Goal: Information Seeking & Learning: Check status

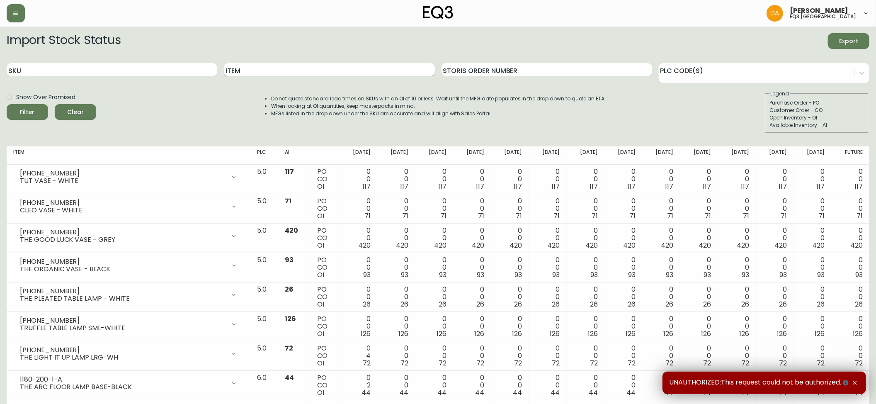
click at [278, 68] on input "Item" at bounding box center [329, 69] width 210 height 13
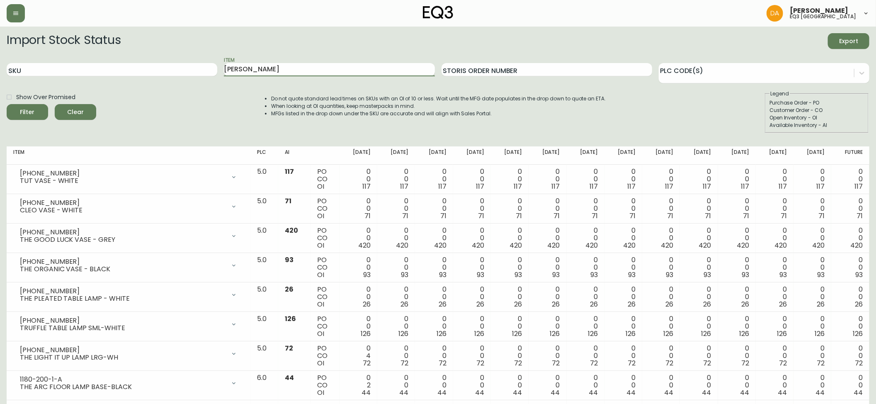
click at [7, 104] on button "Filter" at bounding box center [27, 112] width 41 height 16
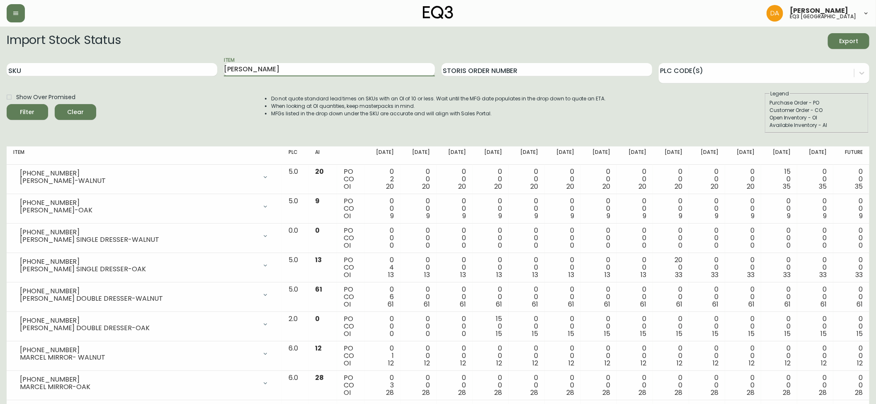
click at [7, 104] on button "Filter" at bounding box center [27, 112] width 41 height 16
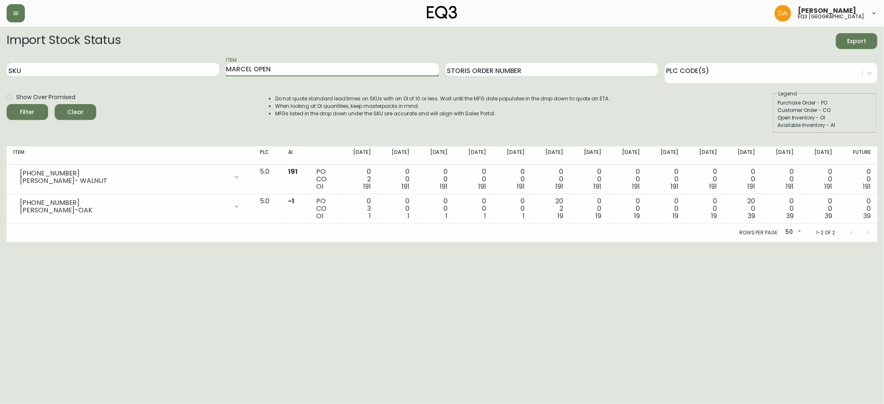
click at [7, 104] on button "Filter" at bounding box center [27, 112] width 41 height 16
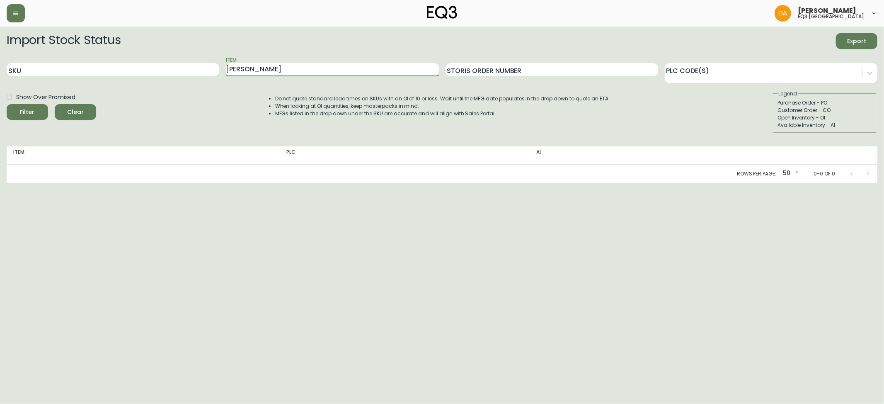
click at [7, 104] on button "Filter" at bounding box center [27, 112] width 41 height 16
type input "[PERSON_NAME]"
click at [7, 104] on button "Filter" at bounding box center [27, 112] width 41 height 16
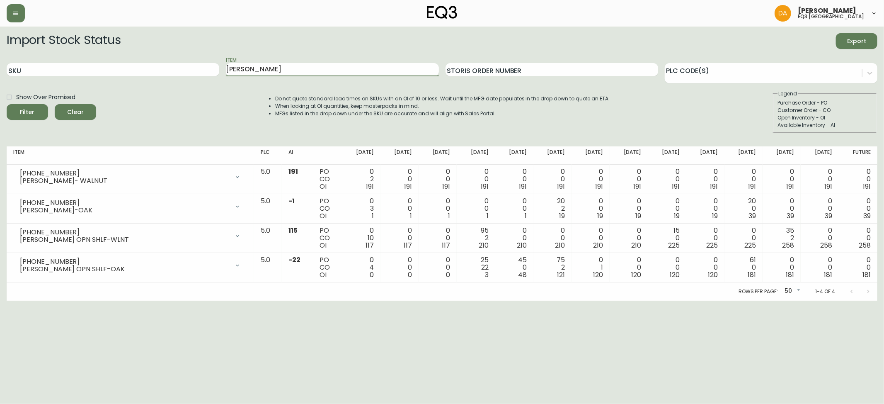
drag, startPoint x: 272, startPoint y: 72, endPoint x: 156, endPoint y: 98, distance: 118.5
click at [157, 98] on form "Import Stock Status Export SKU Item [PERSON_NAME] Order Number PLC Code(s) Show…" at bounding box center [442, 83] width 871 height 100
click at [188, 107] on div "Show Over Promised Filter Clear Do not quote standard lead times on SKUs with a…" at bounding box center [442, 111] width 871 height 43
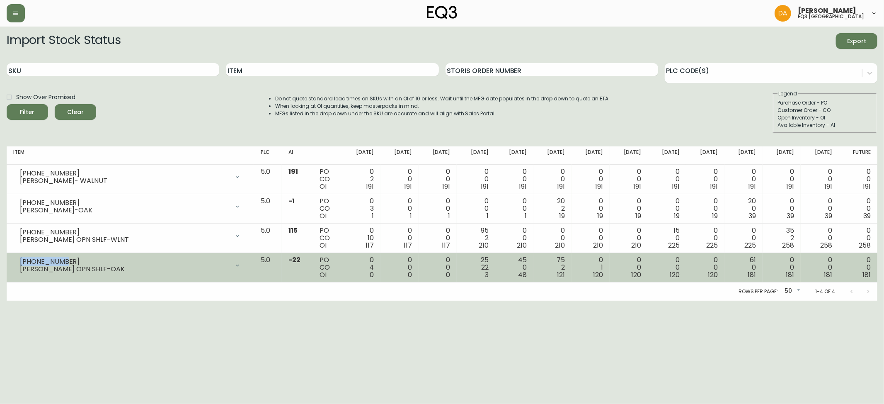
drag, startPoint x: 59, startPoint y: 261, endPoint x: 15, endPoint y: 260, distance: 43.9
click at [15, 260] on div "[PHONE_NUMBER] [PERSON_NAME] OPN SHLF-OAK" at bounding box center [130, 265] width 234 height 18
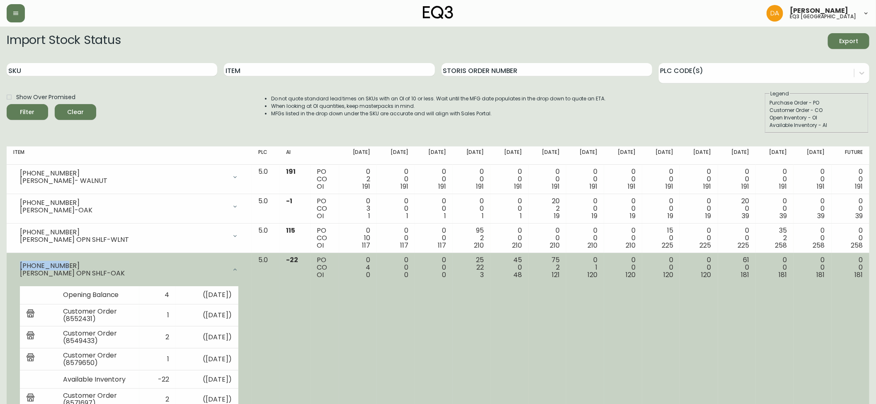
copy div "[PHONE_NUMBER]"
